Goal: Find specific page/section: Find specific page/section

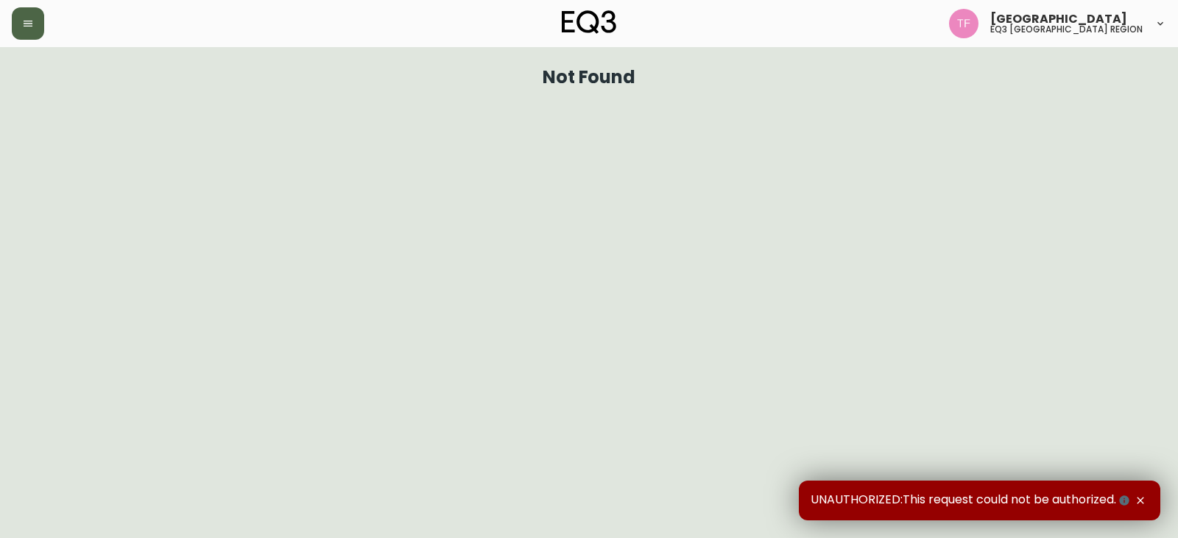
click at [36, 24] on button "button" at bounding box center [28, 23] width 32 height 32
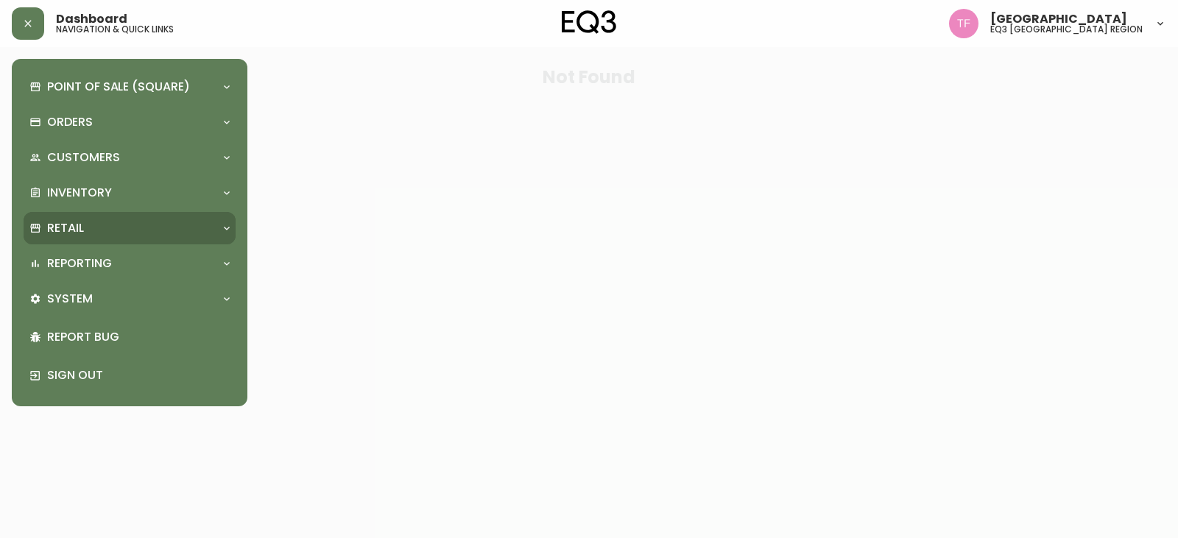
click at [120, 229] on div "Retail" at bounding box center [121, 228] width 185 height 16
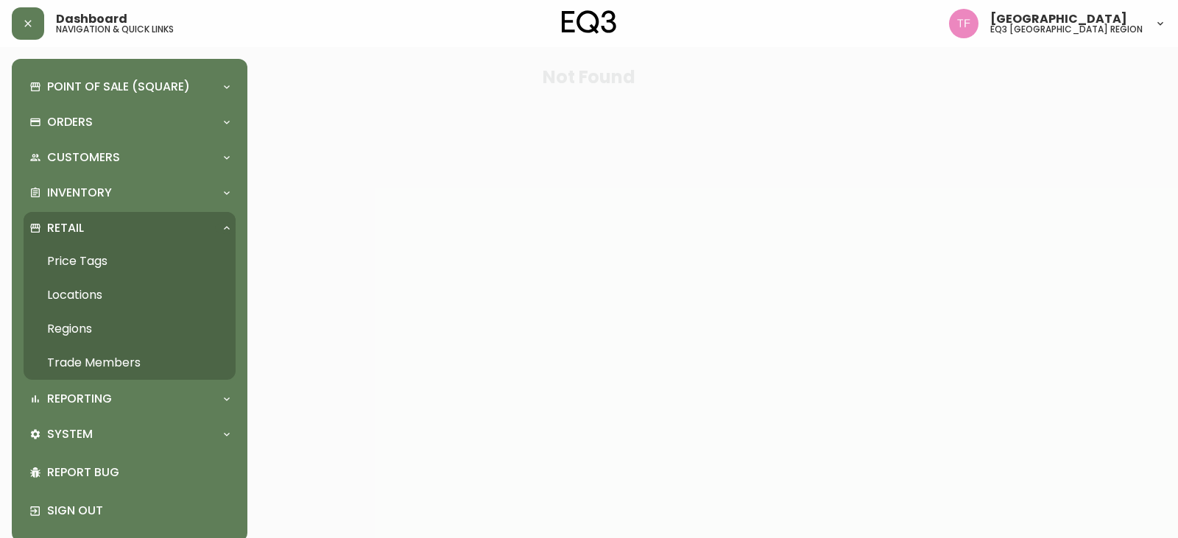
click at [105, 362] on link "Trade Members" at bounding box center [130, 363] width 212 height 34
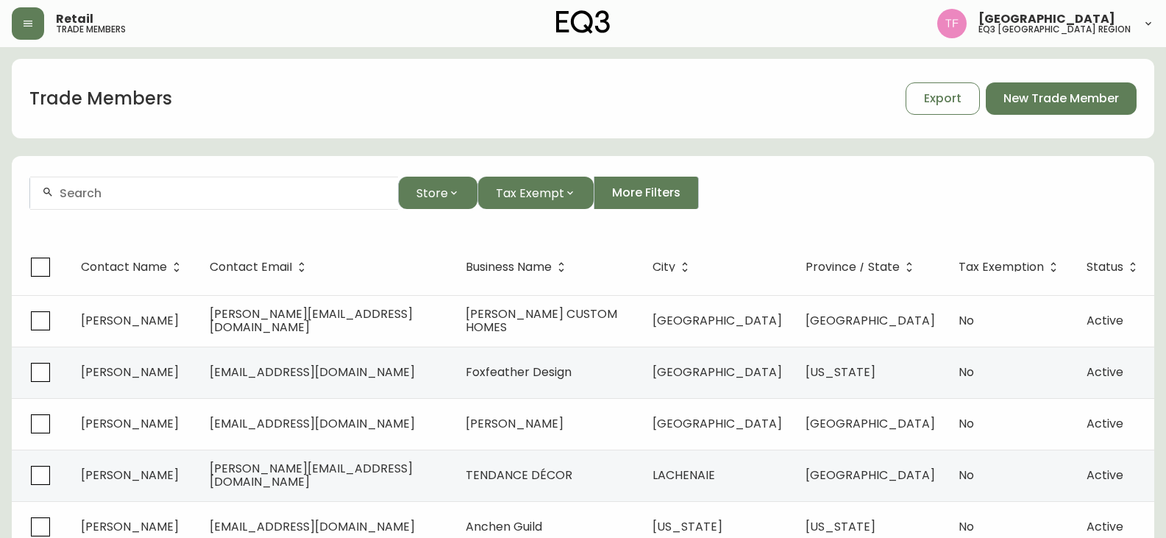
click at [177, 178] on div at bounding box center [214, 193] width 368 height 33
click at [144, 195] on input "VIDA" at bounding box center [223, 193] width 327 height 14
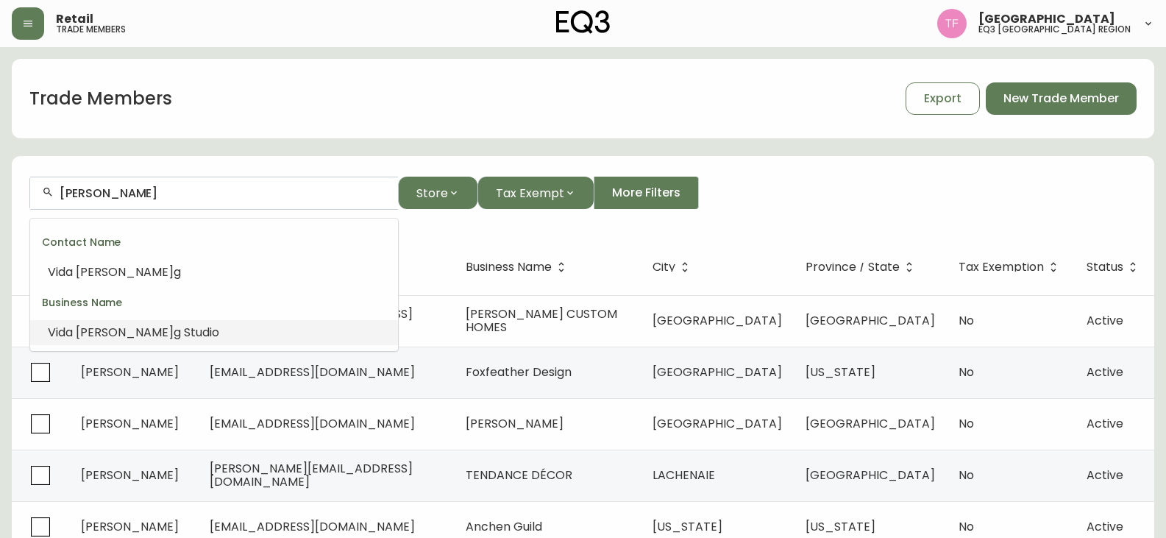
click at [180, 328] on li "[PERSON_NAME] g Studio" at bounding box center [214, 332] width 368 height 25
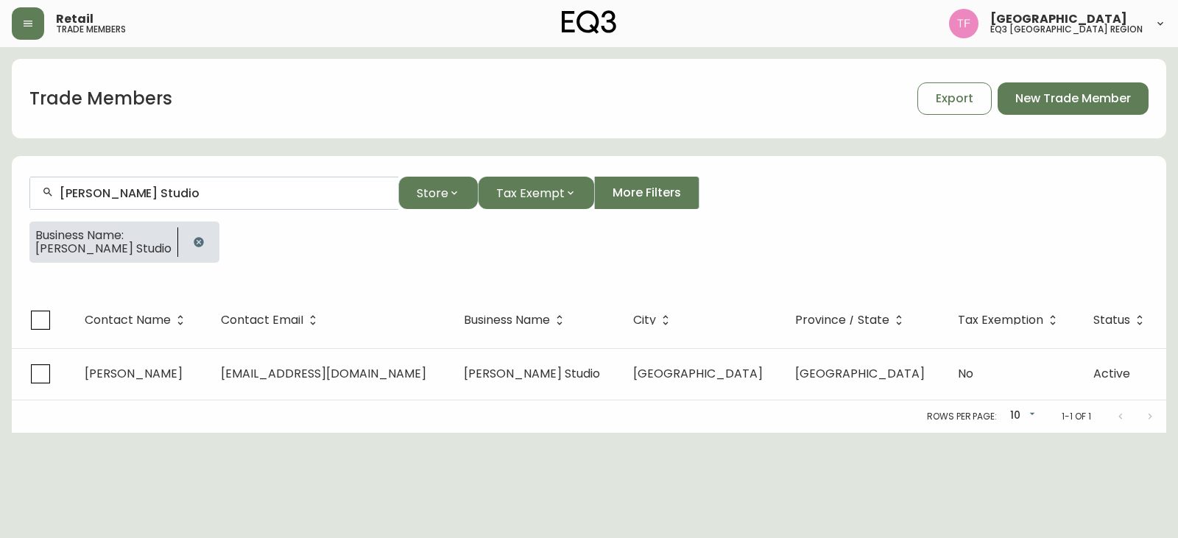
type input "[PERSON_NAME] Studio"
drag, startPoint x: 165, startPoint y: 237, endPoint x: 172, endPoint y: 236, distance: 7.5
click at [184, 237] on button "button" at bounding box center [198, 241] width 29 height 29
